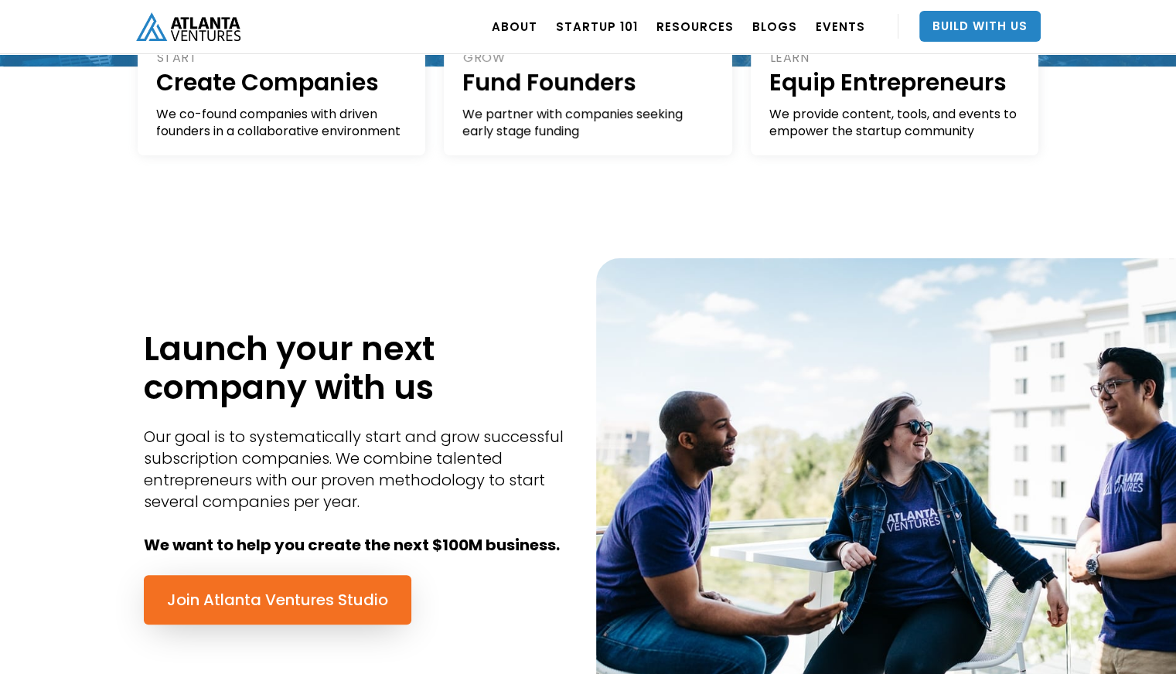
scroll to position [469, 0]
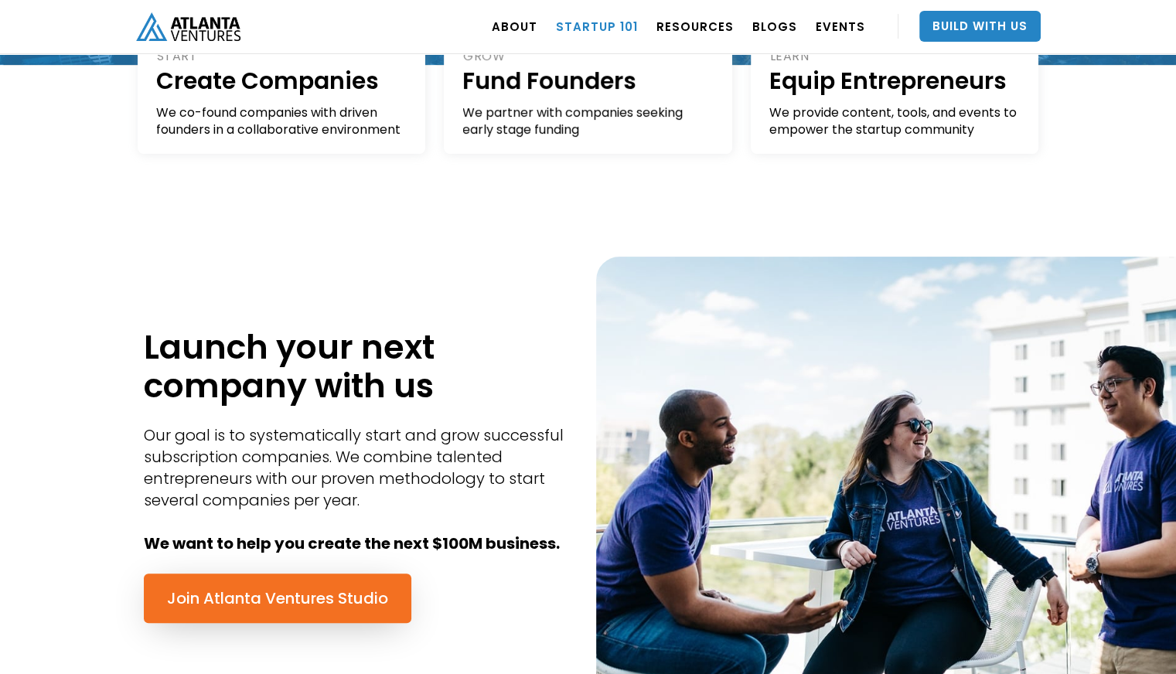
click at [638, 32] on link "Startup 101" at bounding box center [597, 26] width 82 height 43
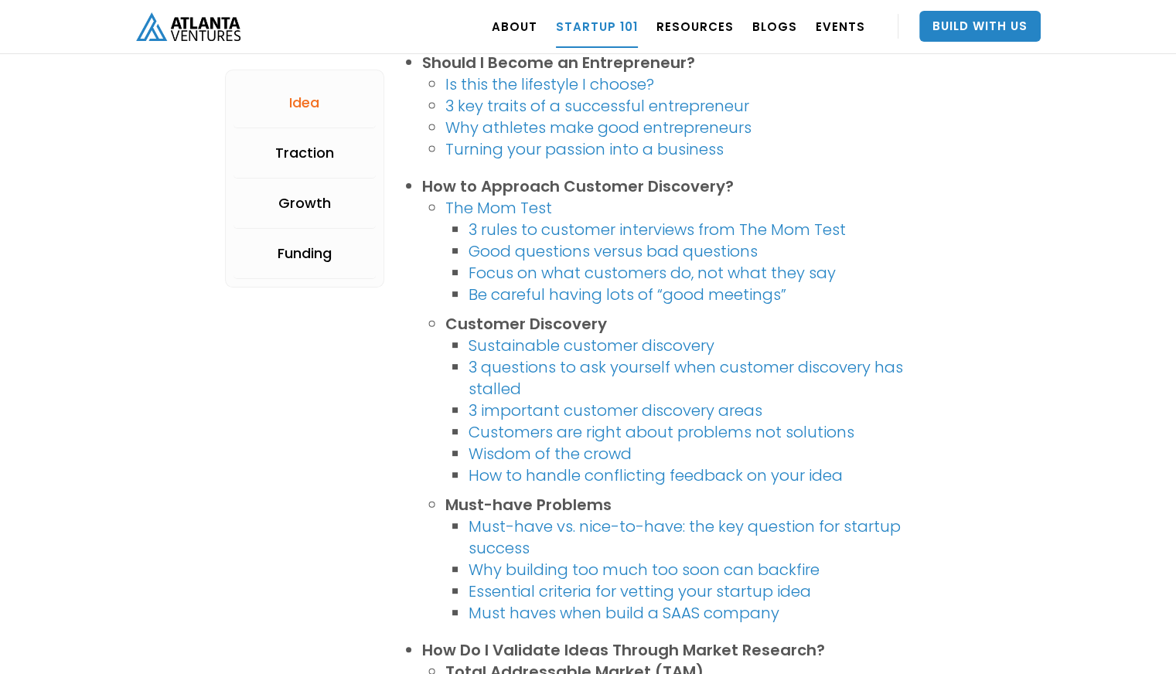
scroll to position [441, 0]
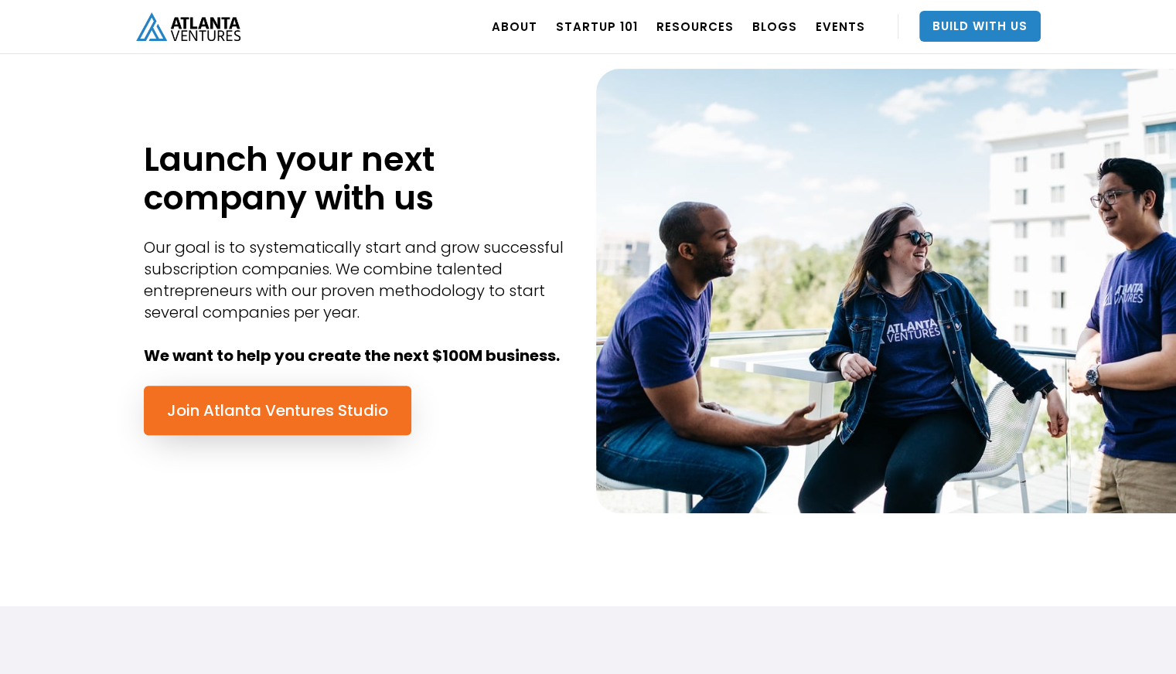
scroll to position [667, 0]
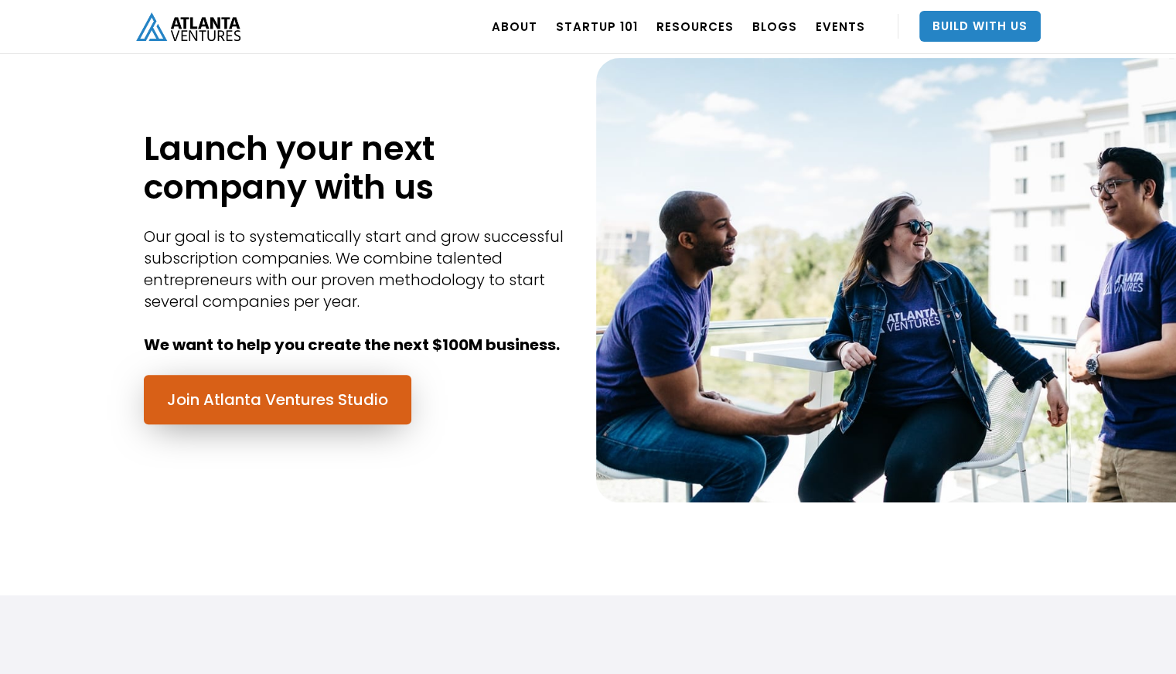
click at [354, 405] on link "Join Atlanta Ventures Studio" at bounding box center [278, 399] width 268 height 49
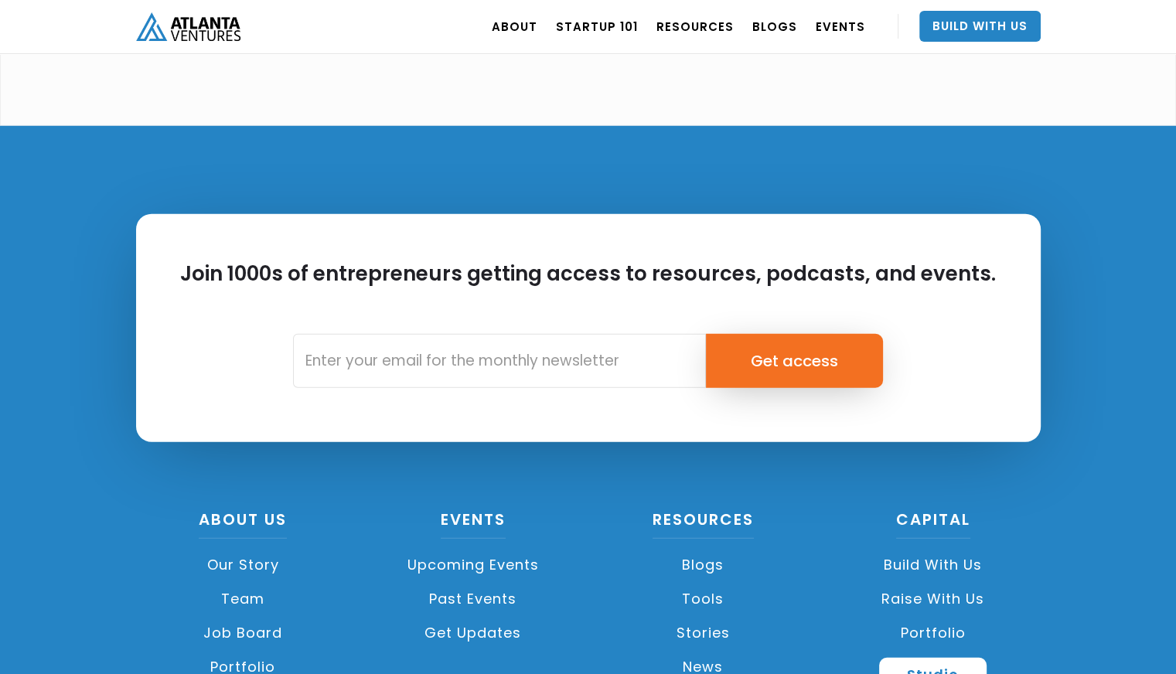
scroll to position [4300, 0]
